Goal: Task Accomplishment & Management: Manage account settings

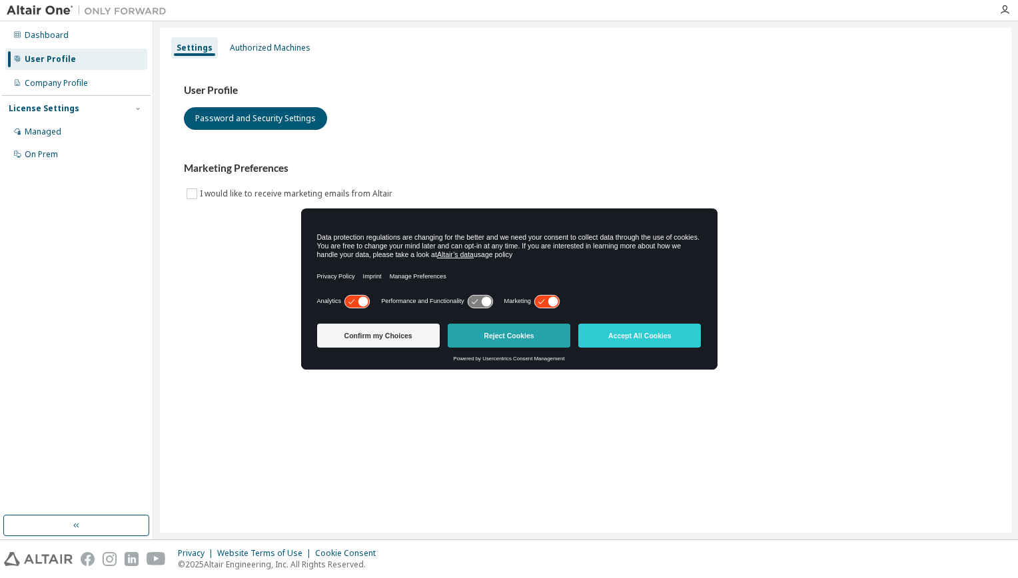
click at [484, 339] on button "Reject Cookies" at bounding box center [509, 336] width 123 height 24
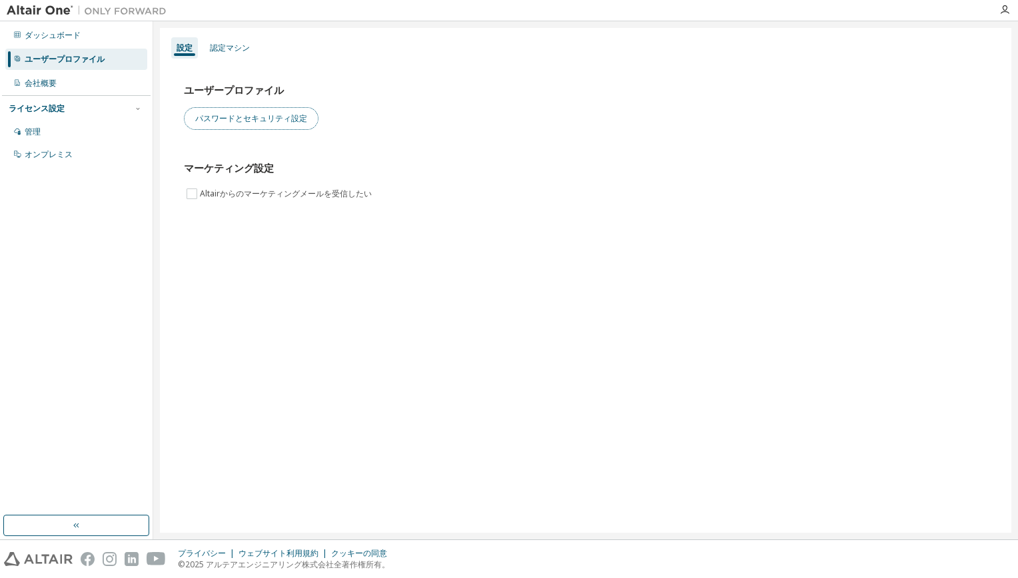
click at [221, 117] on button "パスワードとセキュリティ設定" at bounding box center [251, 118] width 135 height 23
